Goal: Task Accomplishment & Management: Complete application form

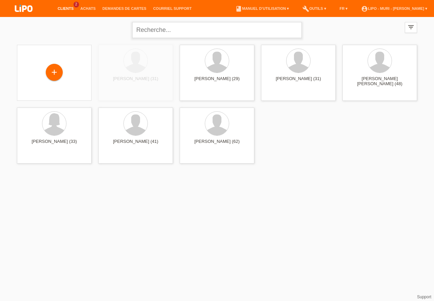
click at [155, 33] on input "text" at bounding box center [217, 30] width 170 height 16
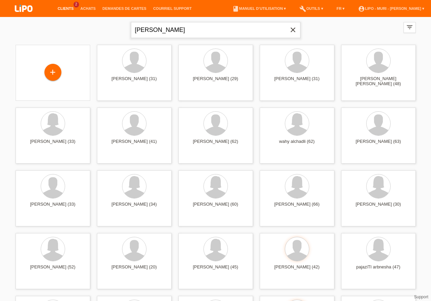
type input "[PERSON_NAME]"
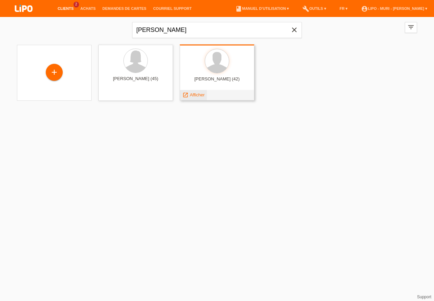
click at [196, 94] on span "Afficher" at bounding box center [197, 94] width 15 height 5
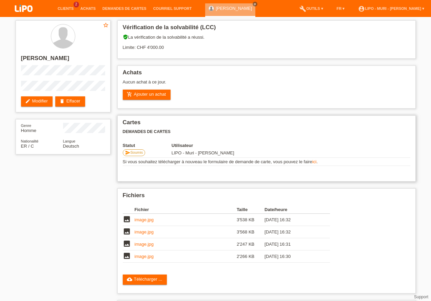
click at [314, 162] on link "ici" at bounding box center [314, 161] width 4 height 5
click at [288, 55] on div "Vérification de la solvabilité (LCC) verified_user La vérification de la solvab…" at bounding box center [266, 39] width 299 height 38
click at [150, 97] on link "add_shopping_cart Ajouter un achat" at bounding box center [147, 95] width 48 height 10
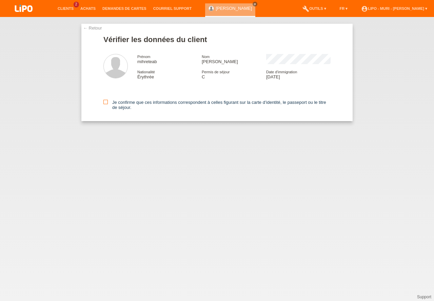
click at [106, 102] on icon at bounding box center [105, 102] width 4 height 4
click at [106, 102] on input "Je confirme que ces informations correspondent à celles figurant sur la carte d…" at bounding box center [105, 102] width 4 height 4
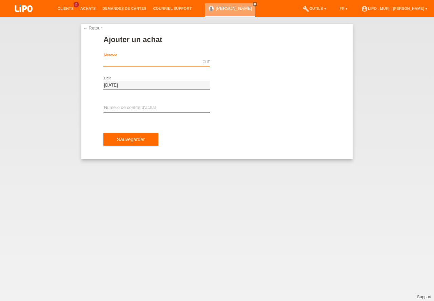
click at [135, 63] on input "text" at bounding box center [156, 62] width 107 height 8
type input "999.00"
click at [128, 106] on input "text" at bounding box center [156, 108] width 107 height 8
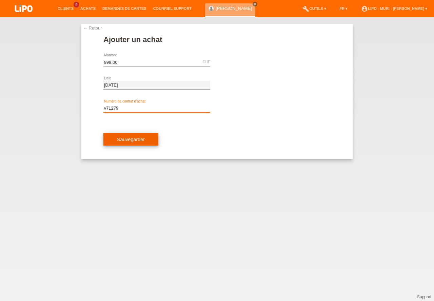
type input "v71279"
click at [136, 140] on button "Sauvegarder" at bounding box center [130, 139] width 55 height 13
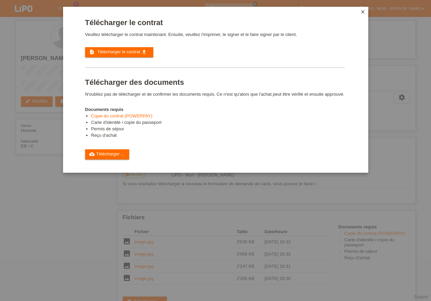
click at [36, 224] on div "Télécharger le contrat Veuillez télécharger le contrat maintenant. Ensuite, veu…" at bounding box center [215, 150] width 431 height 301
click at [125, 51] on span "Télécharger le contrat" at bounding box center [118, 51] width 43 height 5
click at [114, 151] on link "cloud_upload Télécharger ..." at bounding box center [107, 154] width 44 height 10
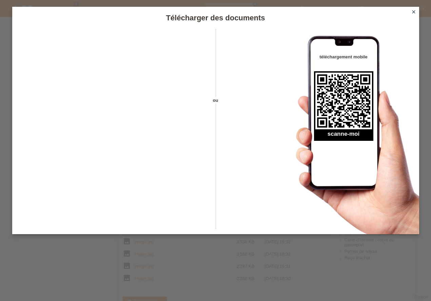
click at [414, 10] on icon "close" at bounding box center [413, 11] width 5 height 5
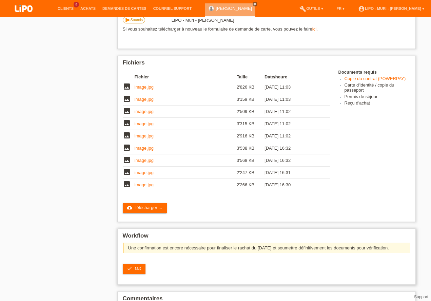
scroll to position [174, 0]
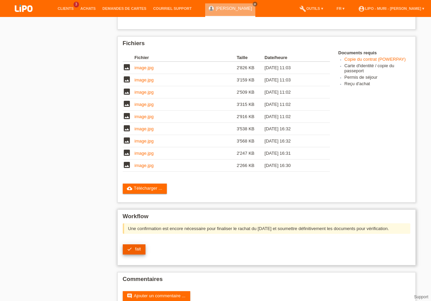
click at [135, 251] on link "check fait" at bounding box center [134, 249] width 23 height 10
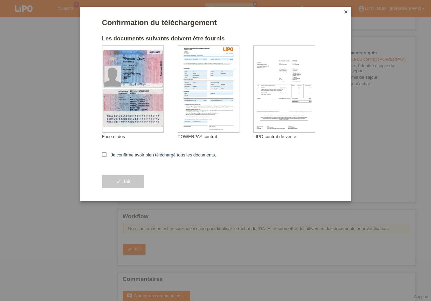
click at [104, 155] on icon at bounding box center [104, 154] width 4 height 4
click at [104, 155] on input "Je confirme avoir bien téléchargé tous les documents." at bounding box center [104, 154] width 4 height 4
checkbox input "true"
click at [137, 185] on button "check fait" at bounding box center [123, 181] width 42 height 13
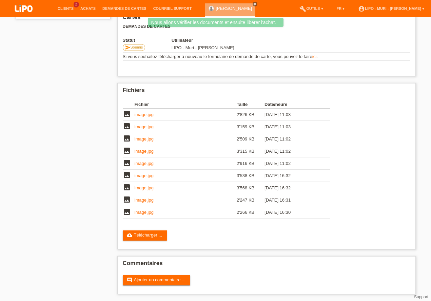
scroll to position [97, 0]
